Goal: Information Seeking & Learning: Check status

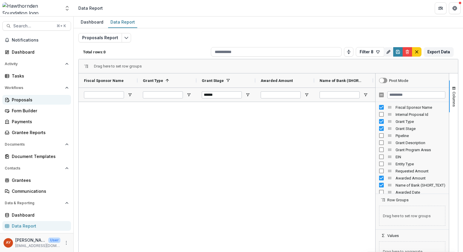
click at [33, 100] on div "Proposals" at bounding box center [39, 100] width 55 height 6
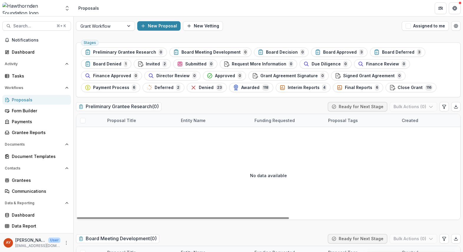
scroll to position [1, 0]
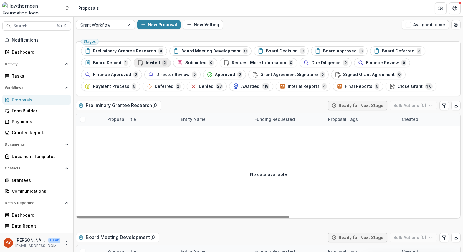
click at [158, 65] on div "Invited 2" at bounding box center [152, 63] width 29 height 6
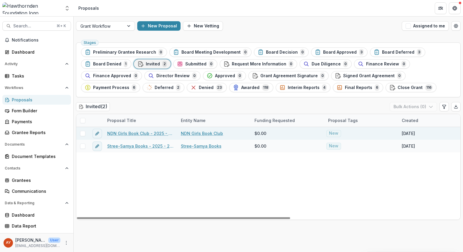
click at [133, 134] on link "NDN Girls Book Club - 2025 - 15,000" at bounding box center [140, 133] width 67 height 6
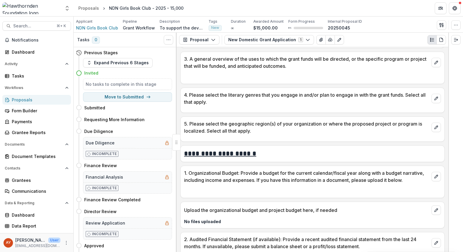
scroll to position [272, 0]
